Goal: Information Seeking & Learning: Learn about a topic

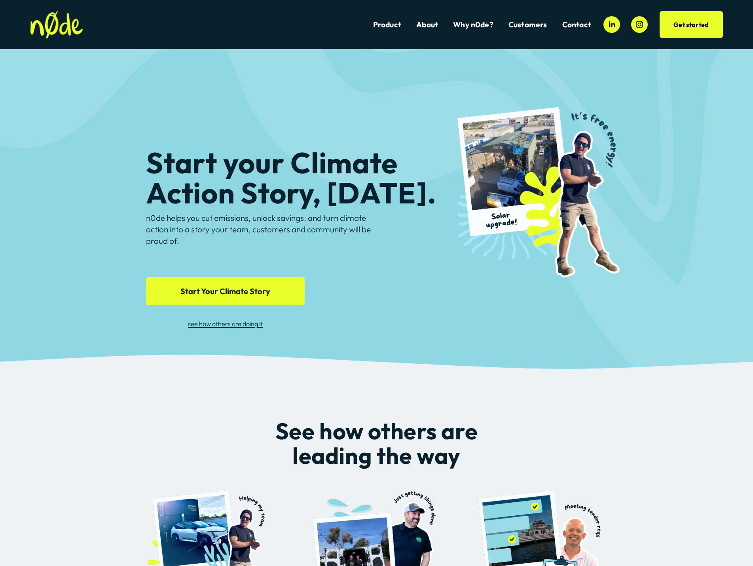
click at [691, 121] on div "Start your Climate Action Story, today. n0de helps you cut emissions, unlock sa…" at bounding box center [376, 201] width 753 height 305
click at [426, 28] on link "About" at bounding box center [427, 24] width 22 height 11
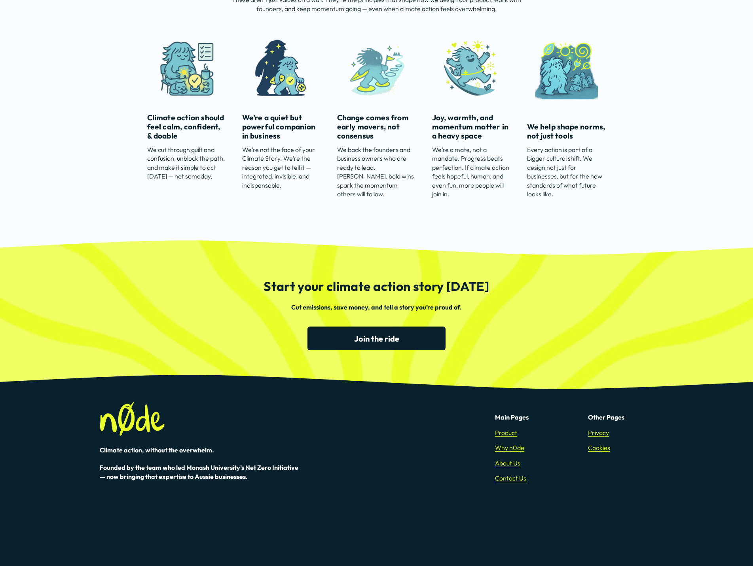
scroll to position [1405, 0]
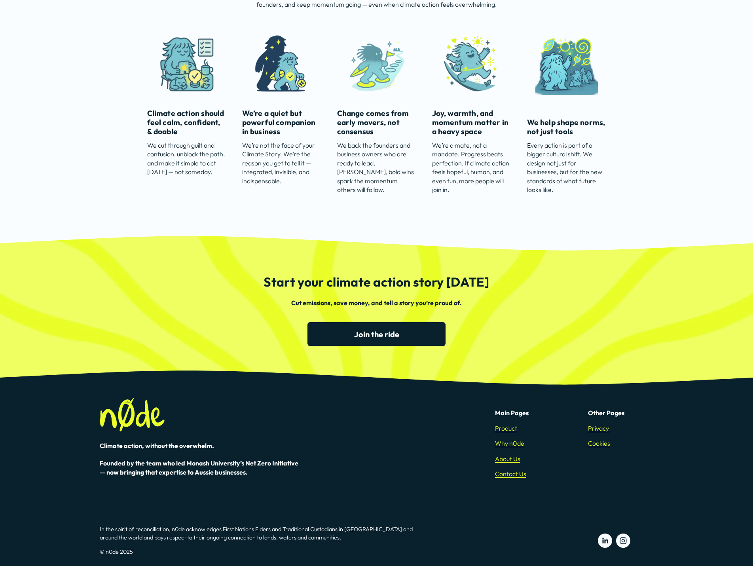
click at [591, 427] on link "Privacy" at bounding box center [598, 428] width 21 height 9
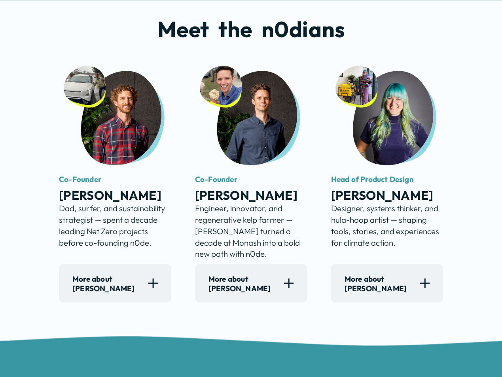
scroll to position [475, 0]
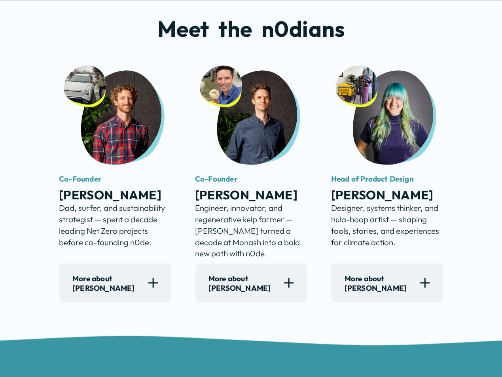
click at [293, 287] on div at bounding box center [288, 282] width 9 height 9
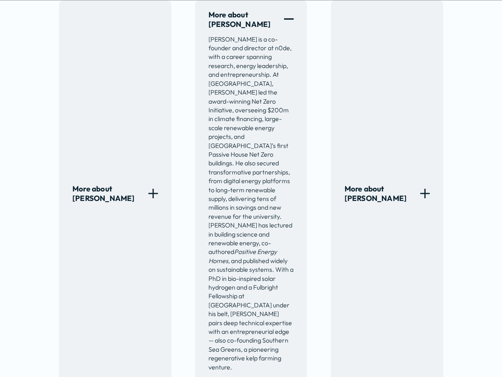
scroll to position [738, 0]
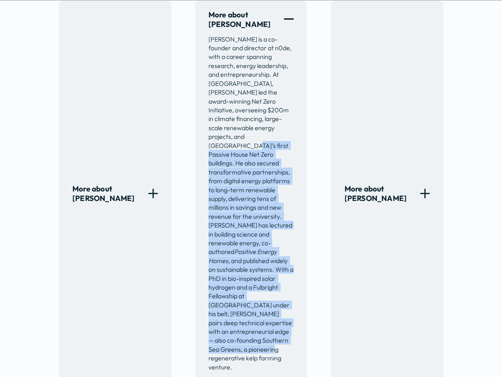
drag, startPoint x: 253, startPoint y: 320, endPoint x: 217, endPoint y: 125, distance: 198.1
click at [217, 125] on p "Rob Brimblecombe is a co-founder and director at n0de, with a career spanning r…" at bounding box center [251, 202] width 85 height 337
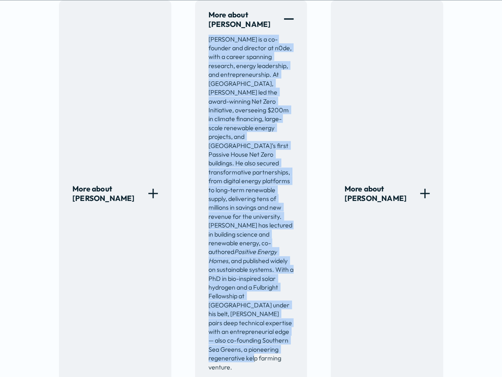
drag, startPoint x: 207, startPoint y: 28, endPoint x: 233, endPoint y: 332, distance: 304.7
click at [233, 332] on div "More about Rob Rob Brimblecombe is a co-founder and director at n0de, with a ca…" at bounding box center [251, 193] width 112 height 386
click at [202, 211] on div "More about Rob Rob Brimblecombe is a co-founder and director at n0de, with a ca…" at bounding box center [251, 193] width 112 height 386
click at [242, 182] on p "Rob Brimblecombe is a co-founder and director at n0de, with a career spanning r…" at bounding box center [251, 202] width 85 height 337
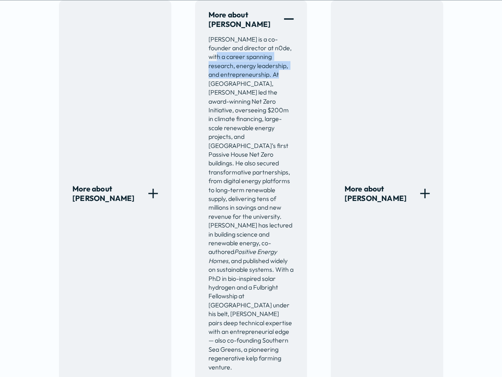
drag, startPoint x: 270, startPoint y: 69, endPoint x: 206, endPoint y: 52, distance: 65.9
click at [206, 52] on div "More about Rob Rob Brimblecombe is a co-founder and director at n0de, with a ca…" at bounding box center [251, 193] width 112 height 386
click at [229, 240] on p "Rob Brimblecombe is a co-founder and director at n0de, with a career spanning r…" at bounding box center [251, 202] width 85 height 337
click at [153, 188] on div at bounding box center [152, 192] width 1 height 9
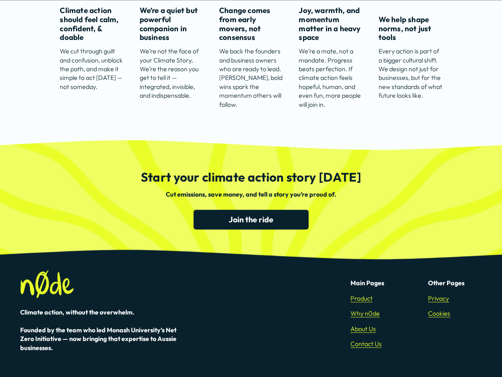
scroll to position [1564, 0]
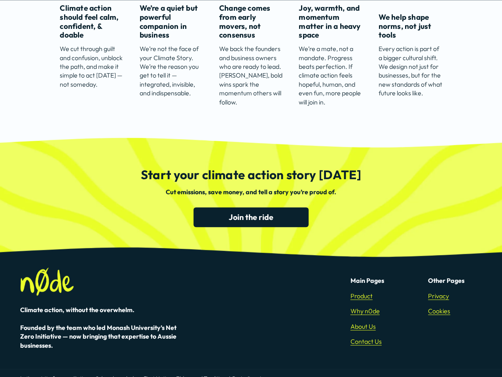
click at [364, 337] on link "Contact Us" at bounding box center [366, 341] width 31 height 9
click at [368, 322] on link "About Us" at bounding box center [363, 326] width 25 height 9
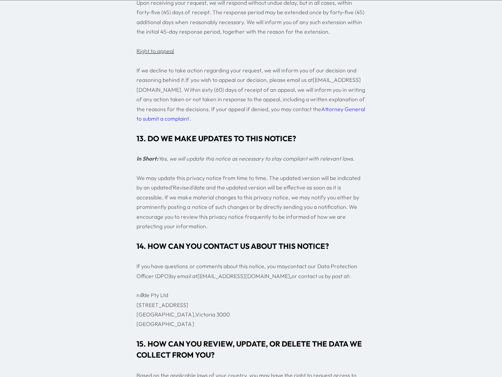
scroll to position [6982, 0]
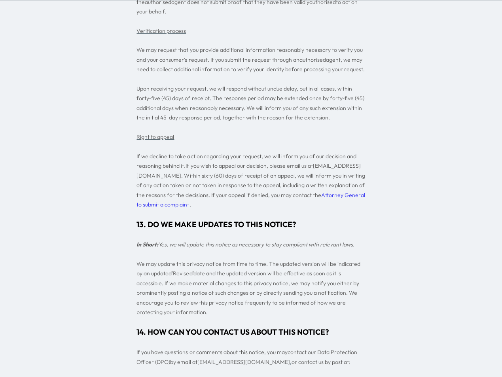
click at [158, 377] on span "n 0 de Pty Ltd" at bounding box center [152, 381] width 31 height 8
copy div "n 0 de Pty Ltd"
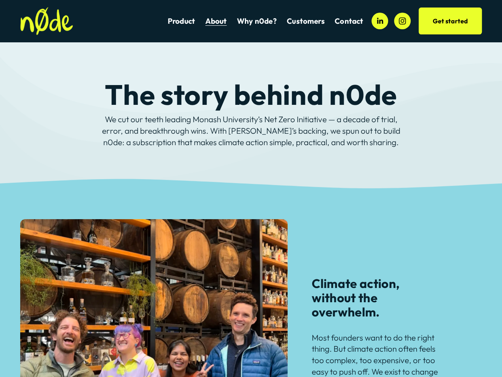
click at [465, 18] on link "Get started" at bounding box center [450, 21] width 63 height 27
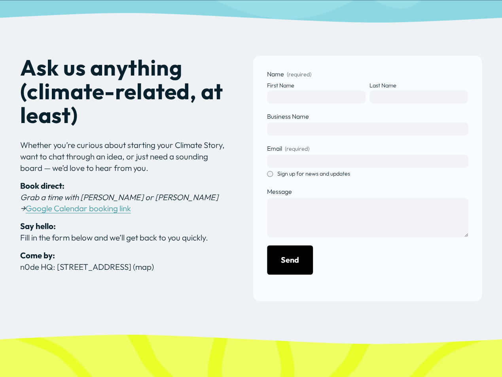
scroll to position [158, 0]
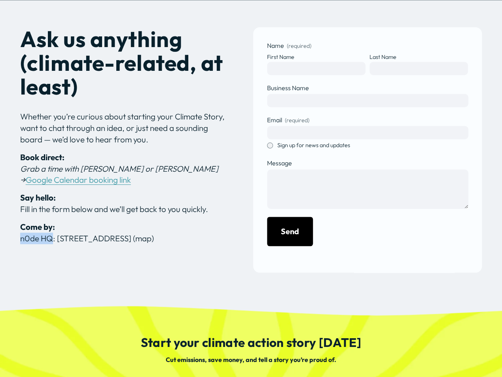
drag, startPoint x: 51, startPoint y: 240, endPoint x: 15, endPoint y: 236, distance: 36.2
click at [15, 236] on div "Ask us anything (climate-related, at least) Whether you’re curious about starti…" at bounding box center [251, 149] width 502 height 245
copy p "n0de HQ"
click at [264, 251] on div "Name (required) First Name Last Name Business Name Email (required) Sign up for…" at bounding box center [367, 149] width 229 height 245
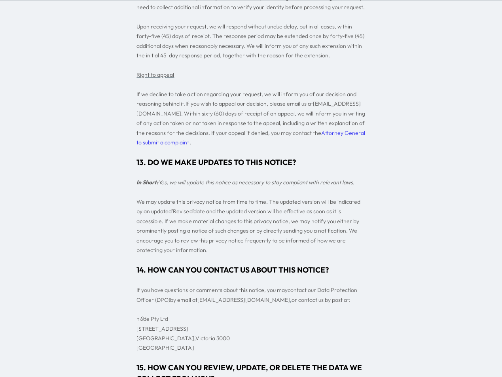
scroll to position [7067, 0]
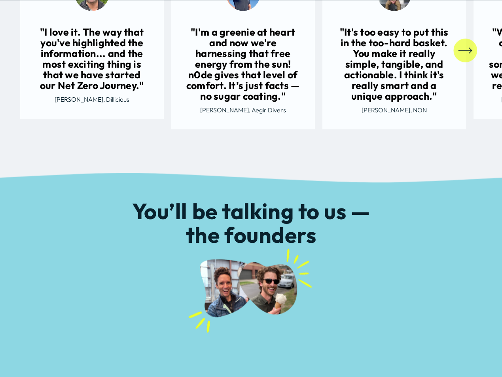
scroll to position [871, 0]
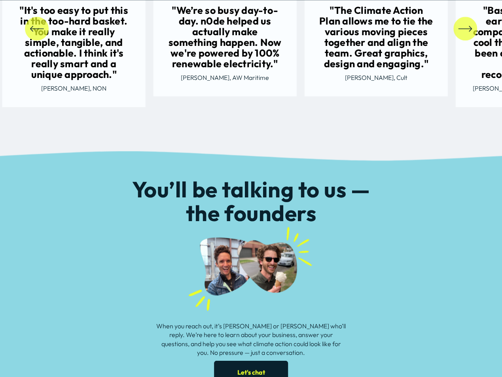
drag, startPoint x: 364, startPoint y: 85, endPoint x: 60, endPoint y: 63, distance: 304.4
click at [60, 63] on ul ""I love it. The way that you've highlighted the information... and the most exc…" at bounding box center [251, 29] width 462 height 178
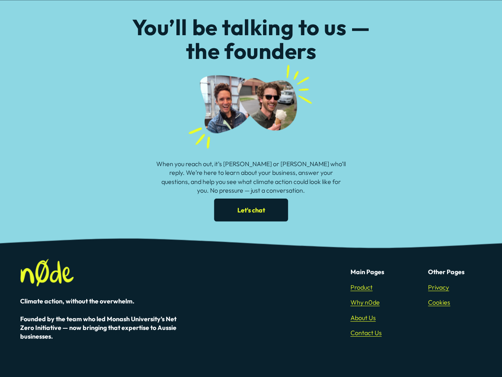
scroll to position [1070, 0]
